Goal: Transaction & Acquisition: Purchase product/service

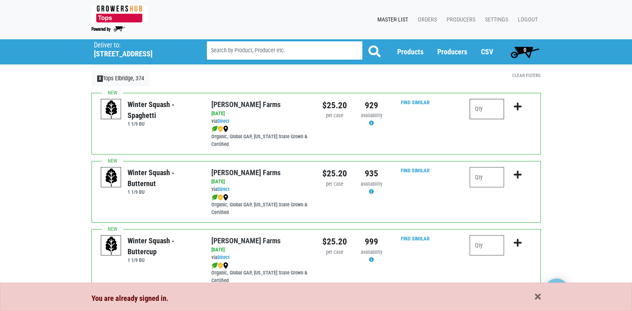
click at [478, 107] on input "number" at bounding box center [487, 109] width 34 height 20
type input "1"
click at [520, 105] on icon "submit" at bounding box center [518, 106] width 8 height 9
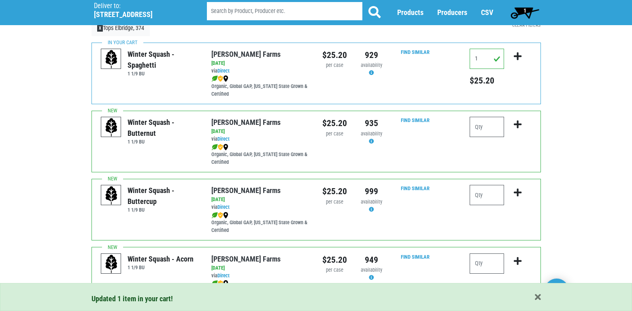
scroll to position [81, 0]
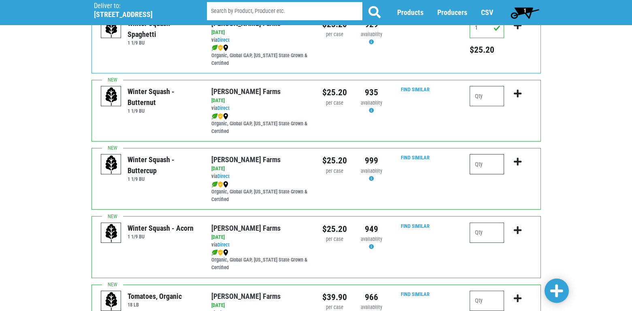
click at [497, 163] on input "number" at bounding box center [487, 164] width 34 height 20
type input "1"
click at [518, 161] on icon "submit" at bounding box center [518, 161] width 8 height 9
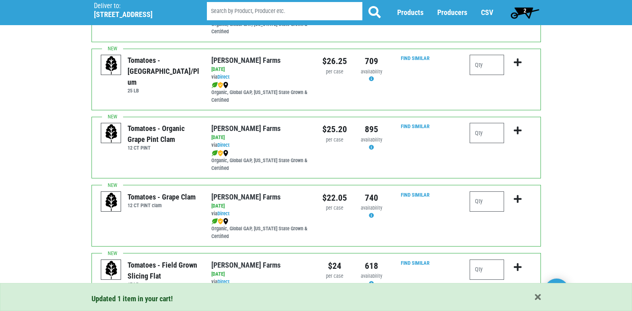
scroll to position [405, 0]
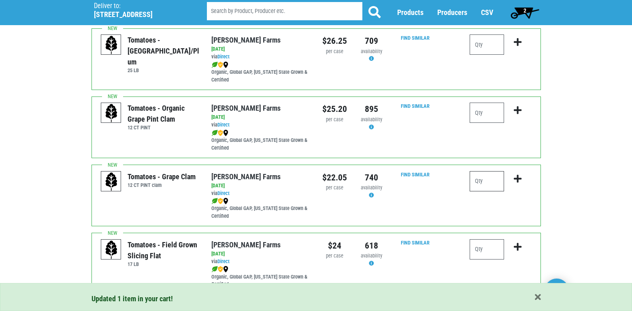
click at [477, 179] on input "number" at bounding box center [487, 181] width 34 height 20
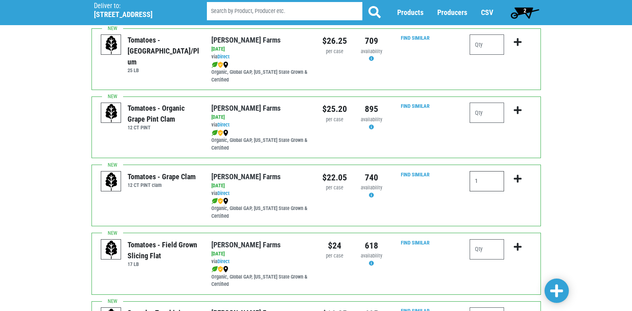
type input "1"
click at [519, 176] on icon "submit" at bounding box center [518, 178] width 8 height 9
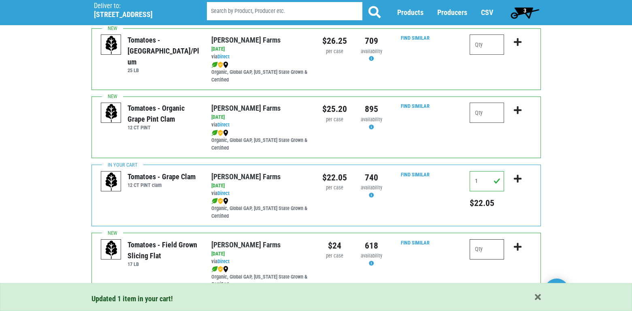
click at [484, 254] on input "number" at bounding box center [487, 249] width 34 height 20
type input "1"
click at [517, 248] on icon "submit" at bounding box center [518, 246] width 8 height 9
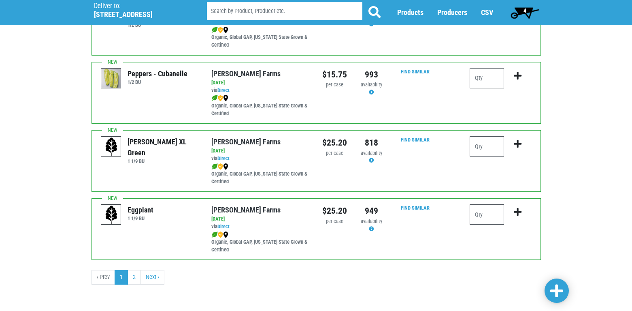
scroll to position [1190, 0]
click at [476, 216] on input "number" at bounding box center [487, 214] width 34 height 20
type input "1"
click at [519, 209] on icon "submit" at bounding box center [518, 211] width 8 height 9
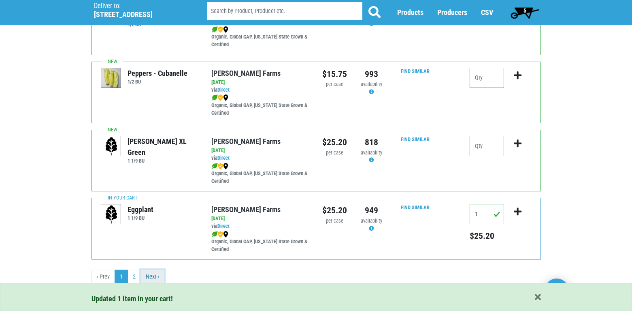
click at [153, 277] on link "Next ›" at bounding box center [153, 276] width 24 height 15
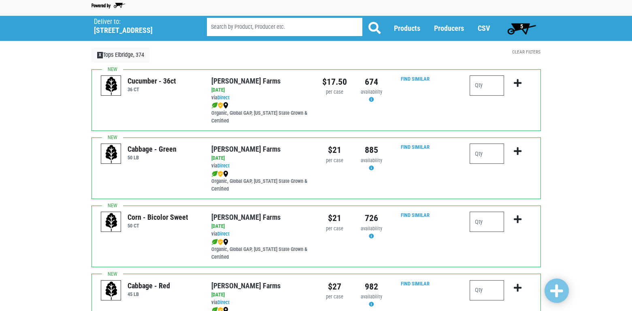
scroll to position [41, 0]
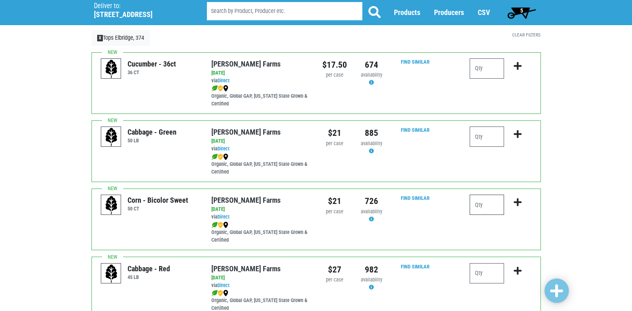
click at [477, 203] on input "number" at bounding box center [487, 204] width 34 height 20
type input "4"
click at [518, 201] on icon "submit" at bounding box center [518, 202] width 8 height 9
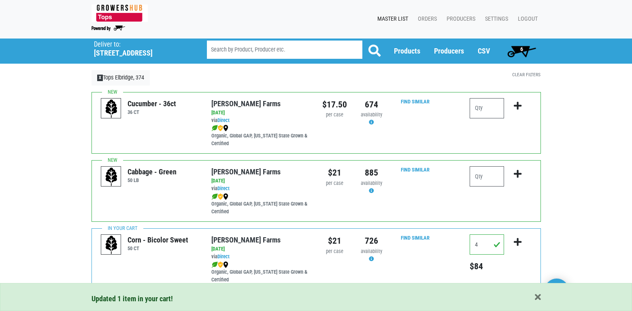
scroll to position [0, 0]
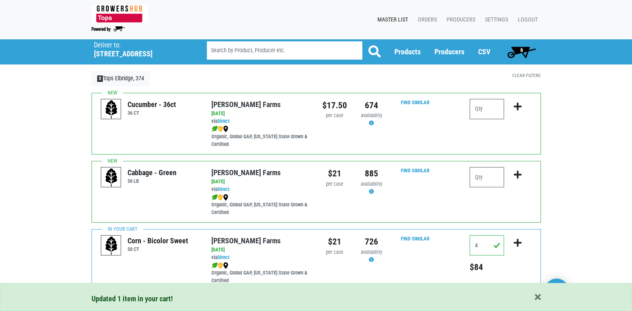
click at [522, 47] on span "6" at bounding box center [522, 50] width 3 height 6
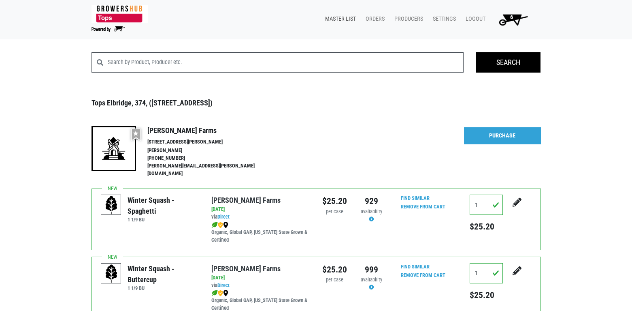
click at [346, 17] on link "Master List" at bounding box center [339, 18] width 41 height 15
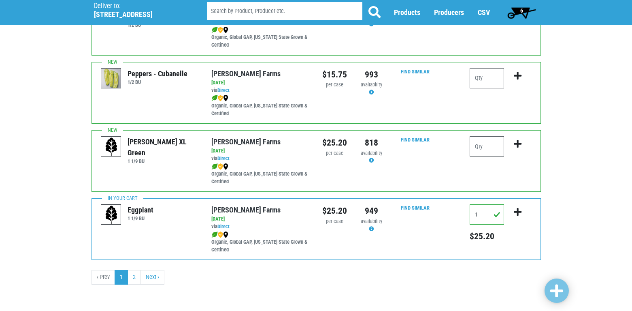
scroll to position [1190, 0]
click at [145, 276] on link "Next ›" at bounding box center [153, 276] width 24 height 15
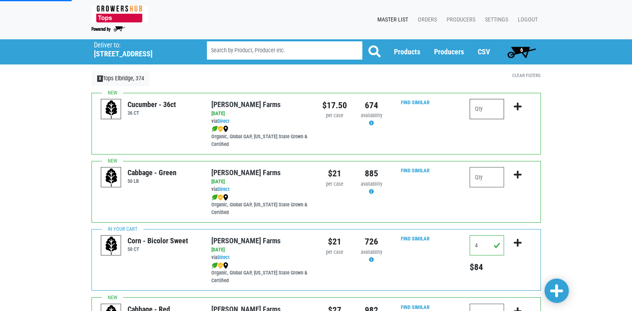
click at [488, 114] on input "number" at bounding box center [487, 109] width 34 height 20
click at [482, 108] on input "number" at bounding box center [487, 109] width 34 height 20
type input "1"
click at [517, 105] on icon "submit" at bounding box center [518, 106] width 8 height 9
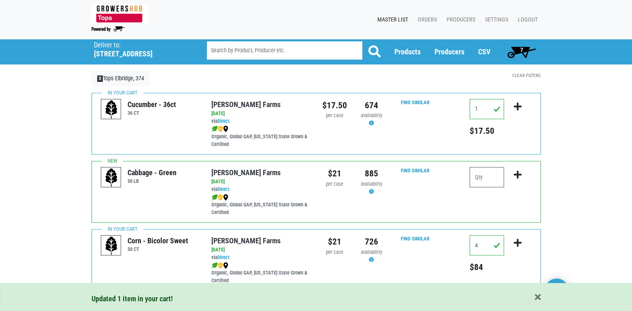
click at [523, 52] on span "7" at bounding box center [522, 50] width 3 height 6
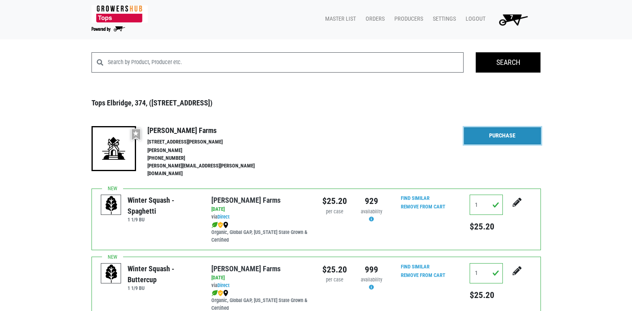
click at [481, 137] on link "Purchase" at bounding box center [502, 135] width 77 height 17
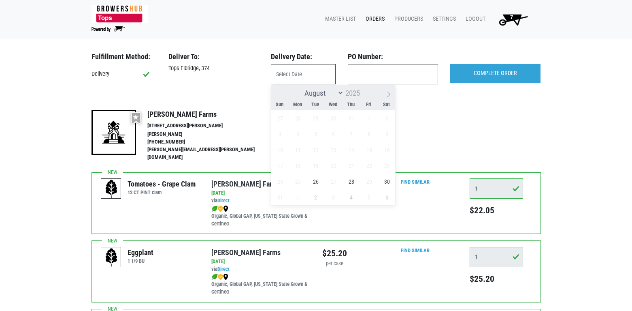
click at [315, 82] on body "Tops Markets Growers Hub 7 Master List Orders Producers Settings Logout 7 Fulfi…" at bounding box center [316, 155] width 632 height 311
click at [318, 181] on span "26" at bounding box center [316, 181] width 16 height 16
type input "[DATE]"
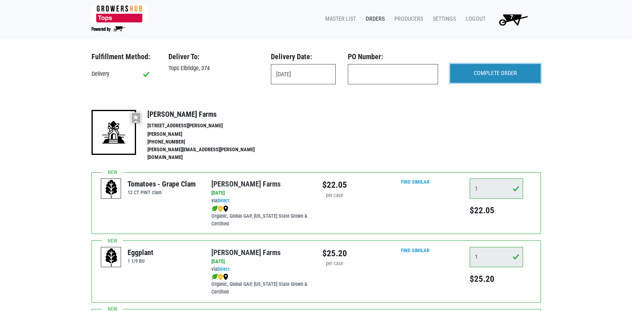
click at [510, 74] on input "COMPLETE ORDER" at bounding box center [495, 73] width 90 height 19
